Goal: Information Seeking & Learning: Learn about a topic

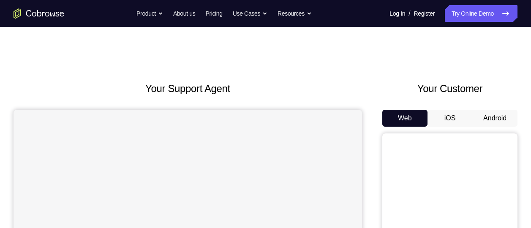
scroll to position [47, 0]
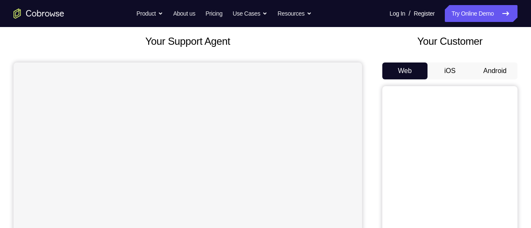
click at [496, 73] on button "Android" at bounding box center [494, 70] width 45 height 17
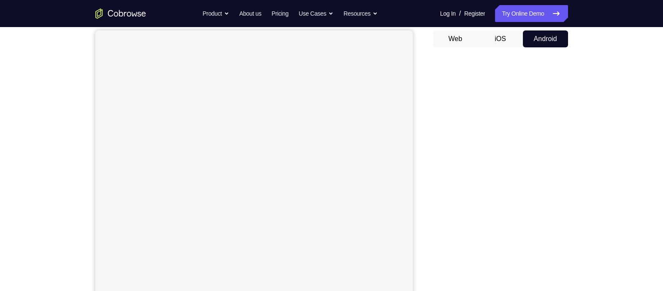
scroll to position [77, 0]
click at [462, 44] on button "Web" at bounding box center [455, 41] width 45 height 17
click at [530, 47] on button "Android" at bounding box center [545, 41] width 45 height 17
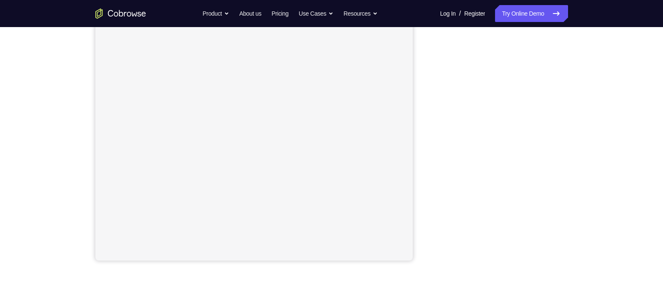
scroll to position [5, 0]
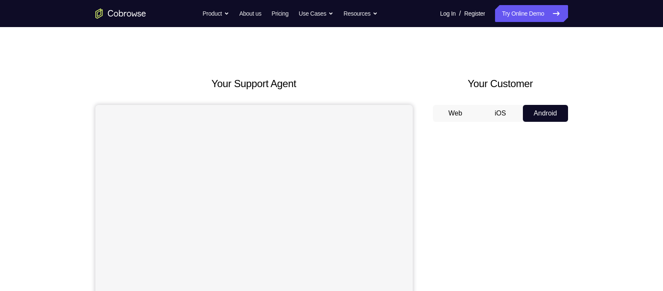
click at [509, 114] on button "iOS" at bounding box center [500, 113] width 45 height 17
click at [537, 111] on button "Android" at bounding box center [545, 113] width 45 height 17
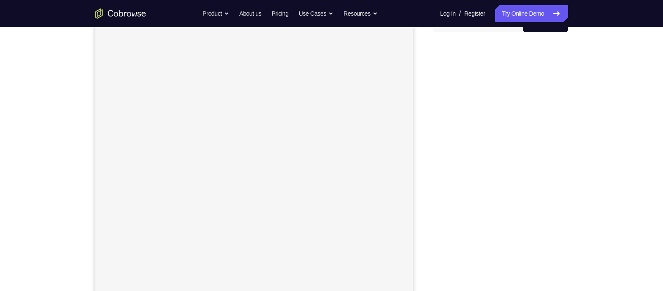
scroll to position [117, 0]
